Goal: Transaction & Acquisition: Purchase product/service

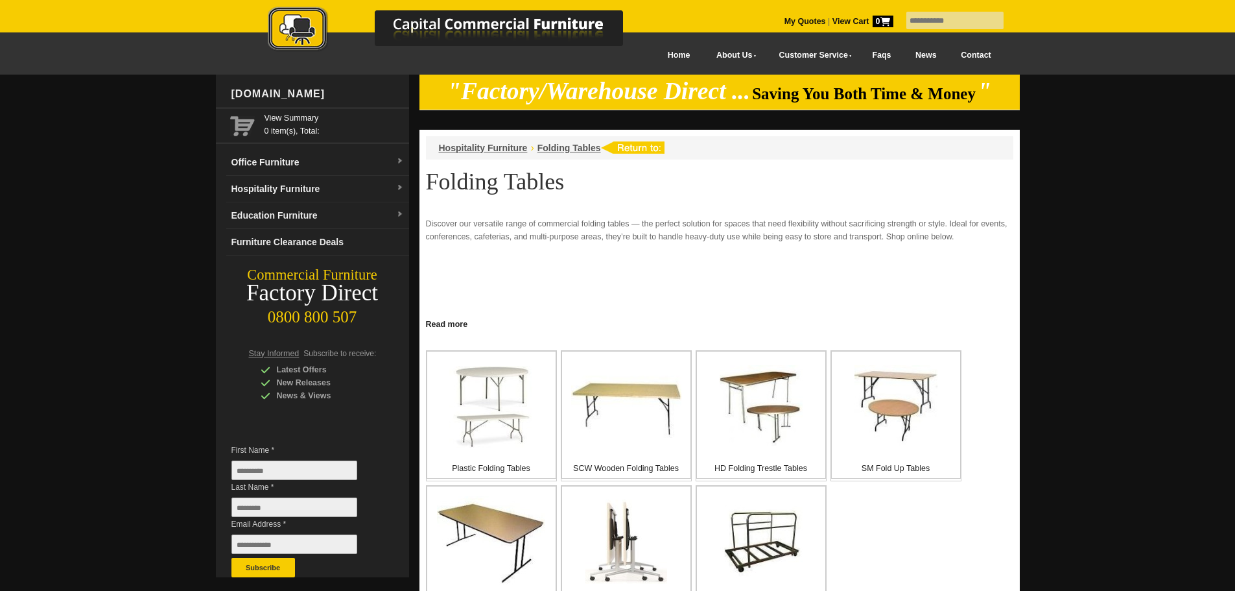
scroll to position [65, 0]
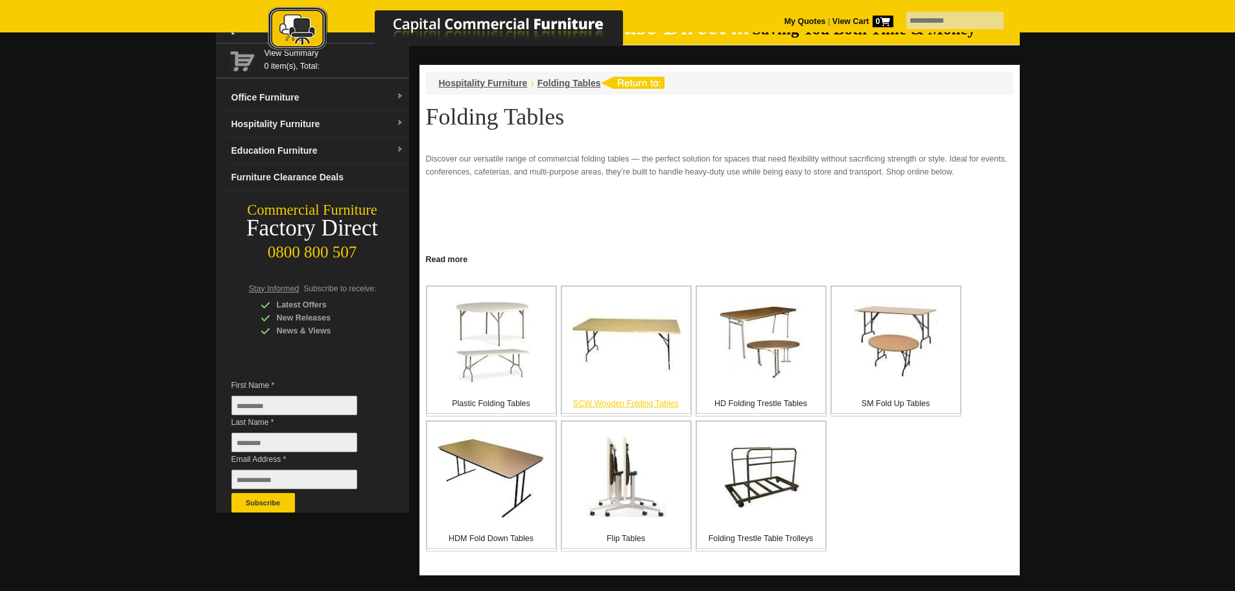
drag, startPoint x: 0, startPoint y: 0, endPoint x: 614, endPoint y: 342, distance: 702.6
click at [614, 342] on img at bounding box center [626, 342] width 110 height 62
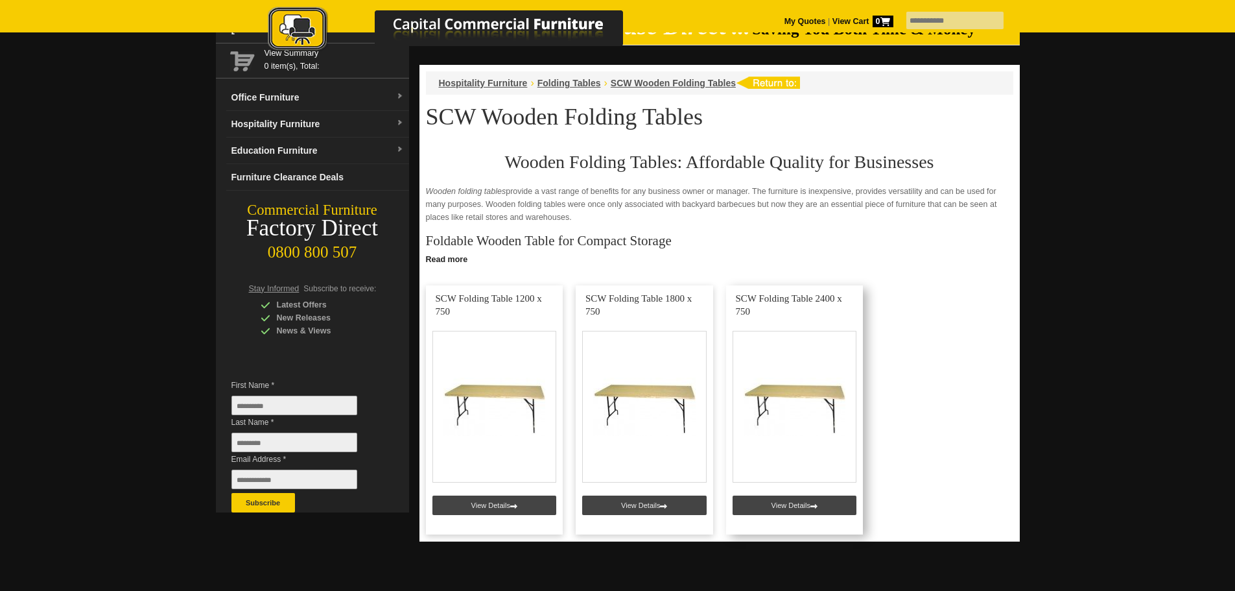
scroll to position [130, 0]
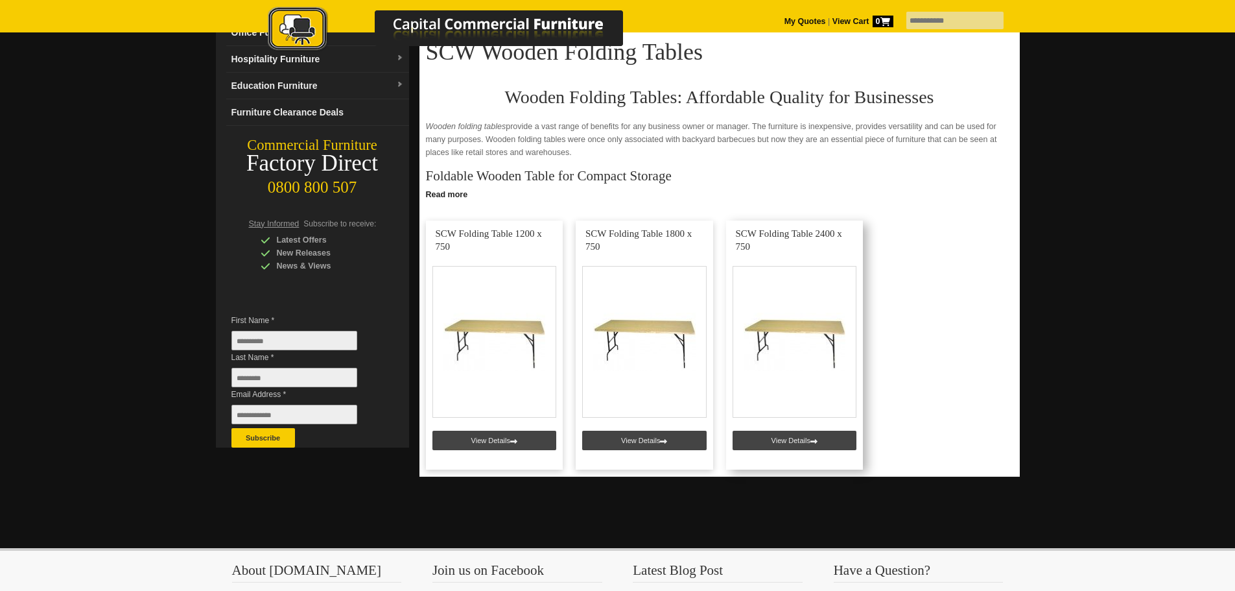
click at [824, 438] on link at bounding box center [794, 345] width 137 height 249
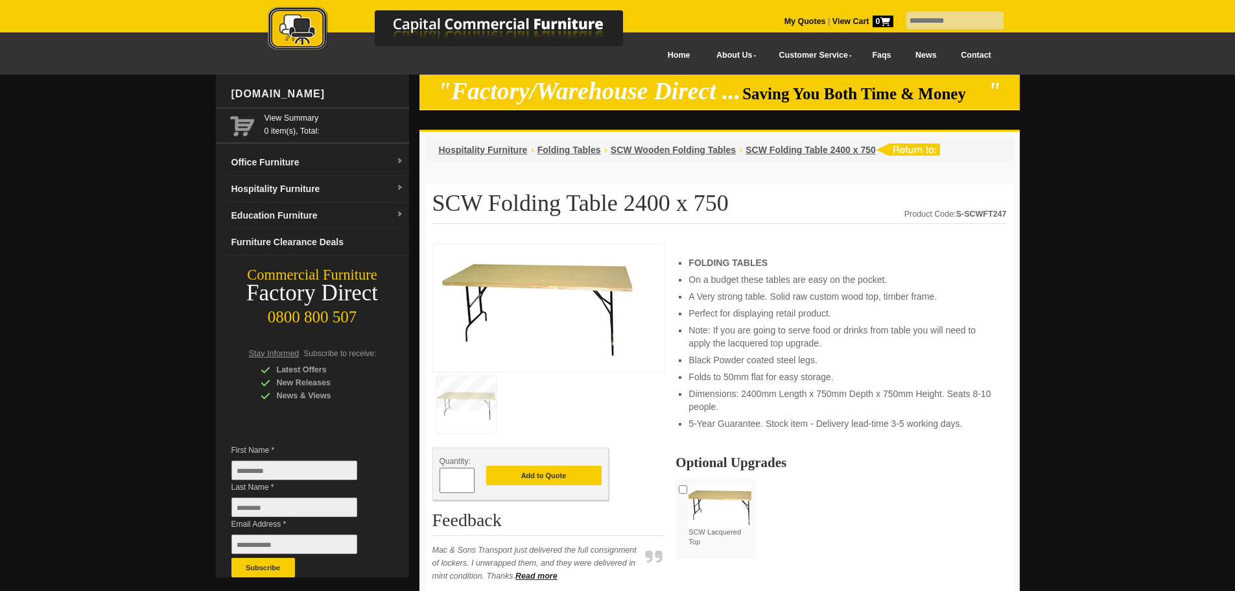
click at [521, 283] on img at bounding box center [537, 305] width 195 height 111
click at [486, 407] on img at bounding box center [466, 404] width 60 height 57
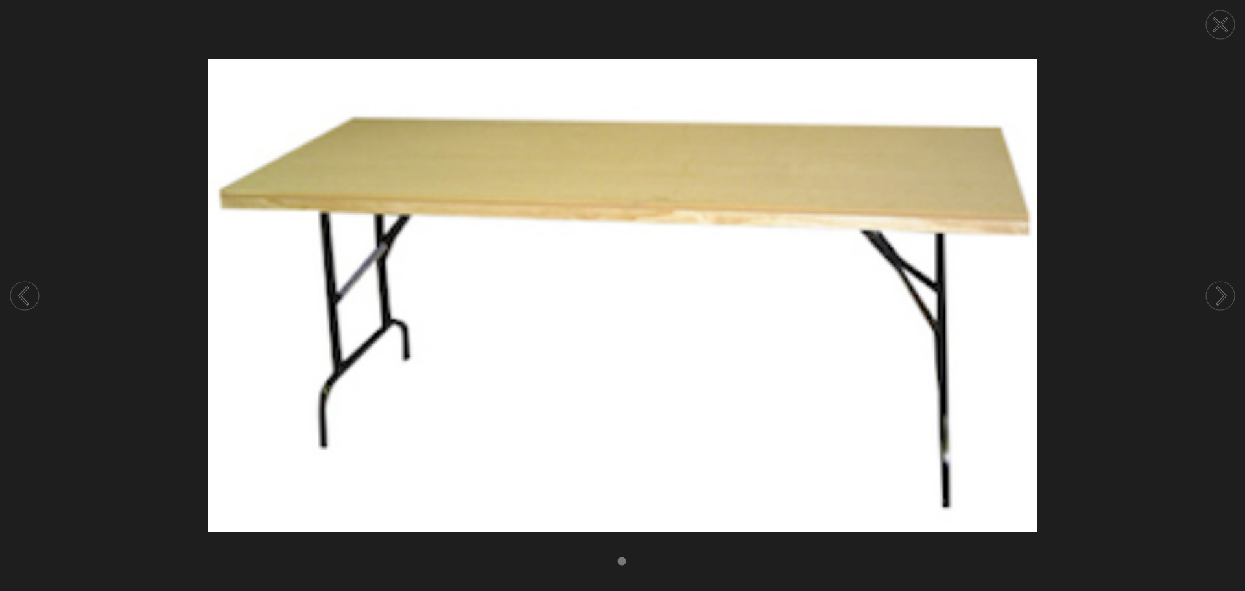
click at [1215, 26] on circle at bounding box center [1220, 24] width 29 height 29
